Goal: Transaction & Acquisition: Purchase product/service

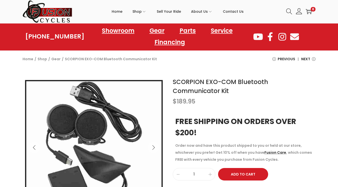
scroll to position [30, 0]
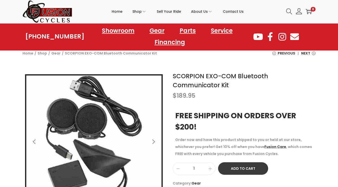
click at [245, 170] on button "Add to Cart" at bounding box center [243, 169] width 50 height 13
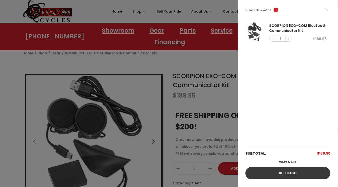
click at [292, 172] on link "Checkout" at bounding box center [288, 173] width 85 height 13
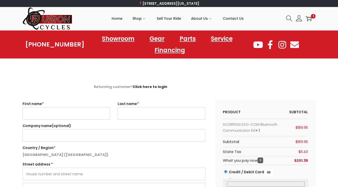
select select "VA"
